Goal: Information Seeking & Learning: Learn about a topic

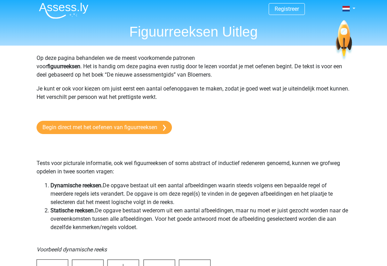
scroll to position [9, 0]
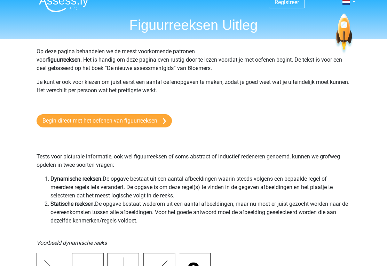
click at [52, 116] on link "Begin direct met het oefenen van figuurreeksen" at bounding box center [105, 121] width 136 height 13
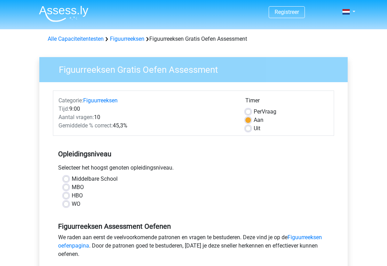
click at [72, 177] on label "Middelbare School" at bounding box center [95, 179] width 46 height 8
click at [65, 177] on input "Middelbare School" at bounding box center [66, 178] width 6 height 7
radio input "true"
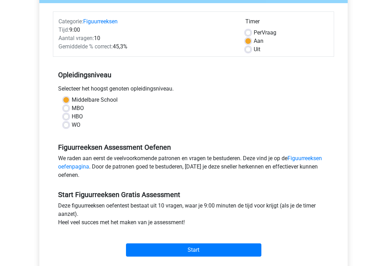
scroll to position [80, 0]
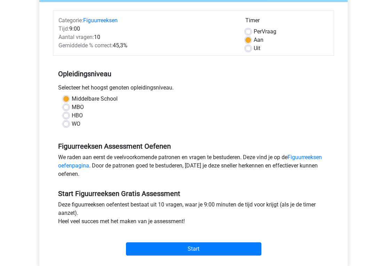
click at [65, 163] on link "Figuurreeksen oefenpagina" at bounding box center [190, 161] width 264 height 15
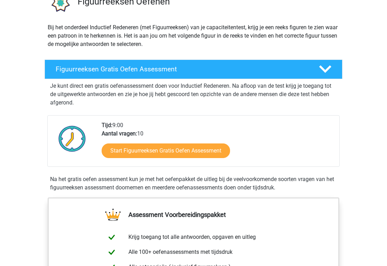
scroll to position [62, 0]
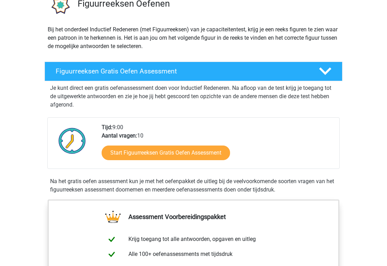
click at [113, 151] on link "Start Figuurreeksen Gratis Oefen Assessment" at bounding box center [166, 153] width 129 height 15
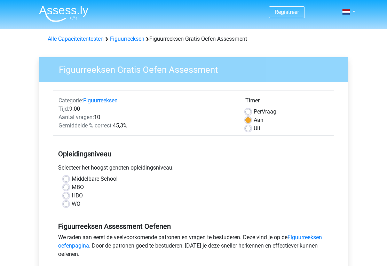
click at [62, 171] on div "Selecteer het hoogst genoten opleidingsniveau." at bounding box center [193, 169] width 281 height 11
click at [62, 172] on div "Selecteer het hoogst genoten opleidingsniveau." at bounding box center [193, 169] width 281 height 11
click at [65, 175] on div "Selecteer het hoogst genoten opleidingsniveau." at bounding box center [193, 169] width 281 height 11
click at [63, 175] on div "Middelbare School" at bounding box center [193, 179] width 261 height 8
click at [72, 176] on label "Middelbare School" at bounding box center [95, 179] width 46 height 8
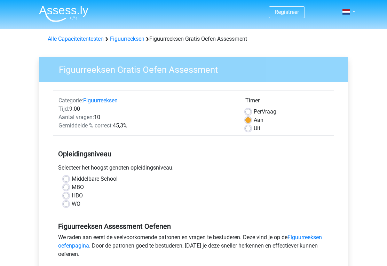
click at [68, 176] on input "Middelbare School" at bounding box center [66, 178] width 6 height 7
radio input "true"
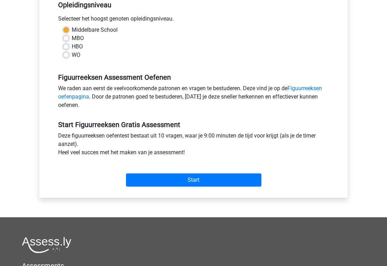
scroll to position [150, 0]
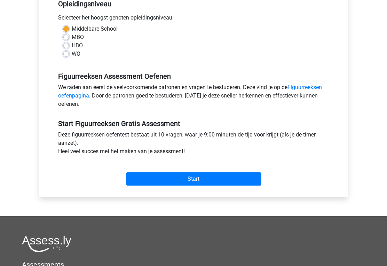
click at [136, 179] on input "Start" at bounding box center [194, 179] width 136 height 13
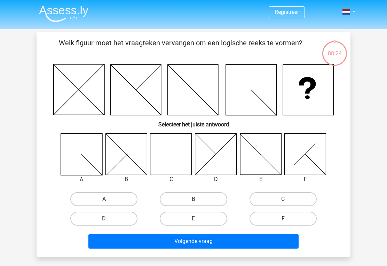
click at [177, 194] on label "B" at bounding box center [193, 199] width 67 height 14
click at [194, 199] on input "B" at bounding box center [196, 201] width 5 height 5
radio input "true"
click at [139, 242] on button "Volgende vraag" at bounding box center [193, 241] width 211 height 15
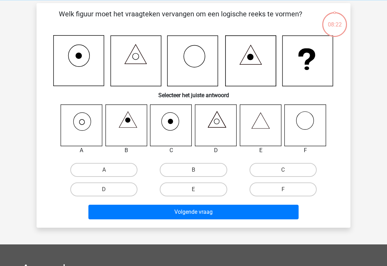
scroll to position [32, 0]
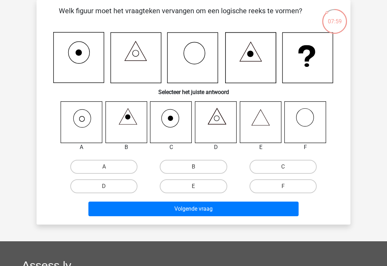
click at [93, 171] on label "A" at bounding box center [103, 167] width 67 height 14
click at [104, 171] on input "A" at bounding box center [106, 169] width 5 height 5
radio input "true"
click at [101, 216] on button "Volgende vraag" at bounding box center [193, 209] width 211 height 15
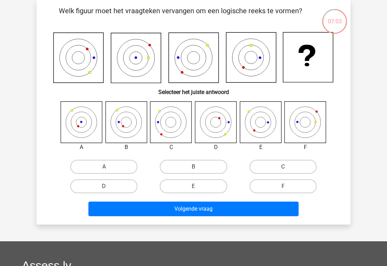
click at [160, 209] on button "Volgende vraag" at bounding box center [193, 209] width 211 height 15
click at [186, 186] on label "E" at bounding box center [193, 186] width 67 height 14
click at [194, 186] on input "E" at bounding box center [196, 188] width 5 height 5
radio input "true"
click at [165, 206] on button "Volgende vraag" at bounding box center [193, 209] width 211 height 15
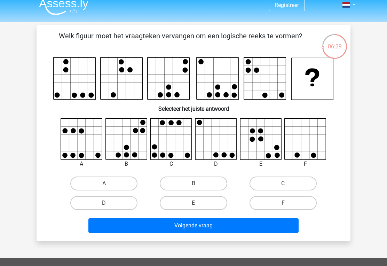
scroll to position [7, 0]
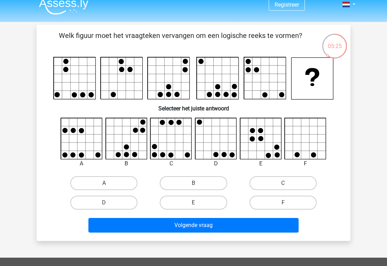
click at [180, 190] on label "B" at bounding box center [193, 183] width 67 height 14
click at [194, 188] on input "B" at bounding box center [196, 185] width 5 height 5
radio input "true"
click at [195, 229] on button "Volgende vraag" at bounding box center [193, 225] width 211 height 15
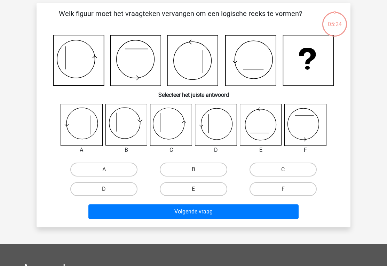
scroll to position [32, 0]
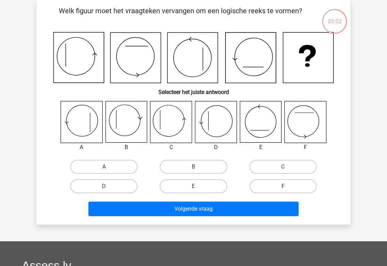
click at [266, 161] on label "C" at bounding box center [283, 167] width 67 height 14
click at [283, 167] on input "C" at bounding box center [285, 169] width 5 height 5
radio input "true"
click at [195, 206] on button "Volgende vraag" at bounding box center [193, 209] width 211 height 15
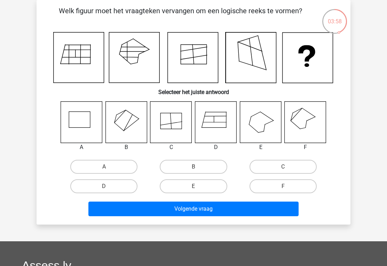
click at [261, 170] on label "C" at bounding box center [283, 167] width 67 height 14
click at [283, 170] on input "C" at bounding box center [285, 169] width 5 height 5
radio input "true"
click at [183, 207] on button "Volgende vraag" at bounding box center [193, 209] width 211 height 15
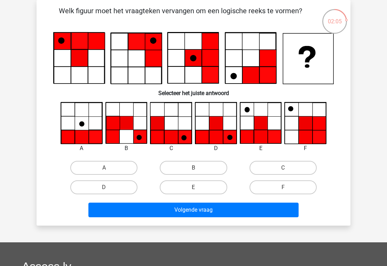
click at [182, 190] on label "E" at bounding box center [193, 187] width 67 height 14
click at [194, 190] on input "E" at bounding box center [196, 189] width 5 height 5
radio input "true"
click at [186, 210] on button "Volgende vraag" at bounding box center [193, 210] width 211 height 15
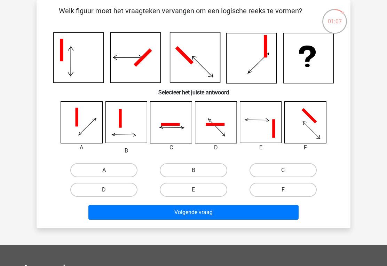
click at [265, 185] on label "F" at bounding box center [283, 190] width 67 height 14
click at [283, 190] on input "F" at bounding box center [285, 192] width 5 height 5
radio input "true"
click at [229, 212] on button "Volgende vraag" at bounding box center [193, 212] width 211 height 15
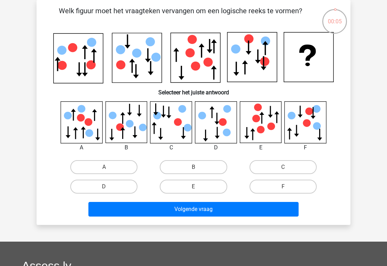
click at [103, 191] on label "D" at bounding box center [103, 187] width 67 height 14
click at [104, 191] on input "D" at bounding box center [106, 189] width 5 height 5
radio input "true"
click at [133, 216] on button "Volgende vraag" at bounding box center [193, 209] width 211 height 15
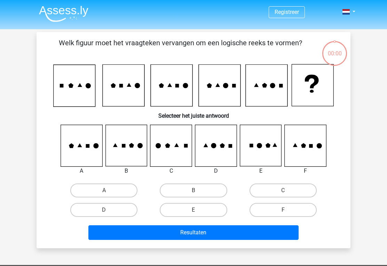
scroll to position [43, 0]
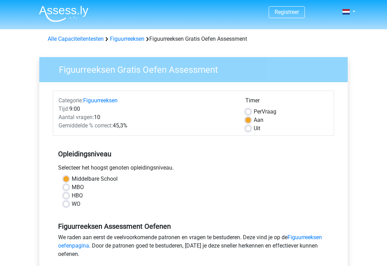
scroll to position [91, 0]
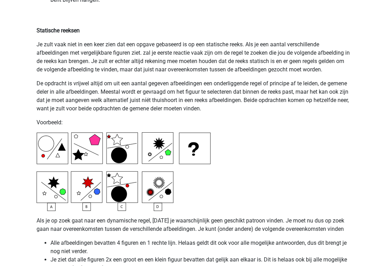
scroll to position [1611, 0]
